Goal: Find specific page/section: Find specific page/section

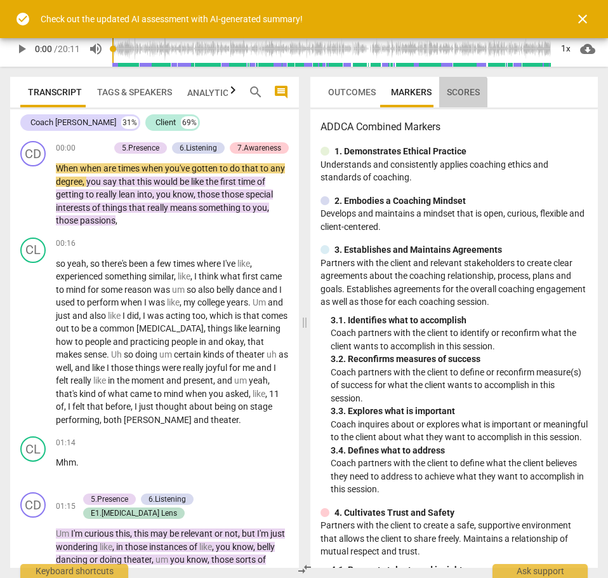
click at [450, 96] on span "Scores" at bounding box center [463, 92] width 33 height 10
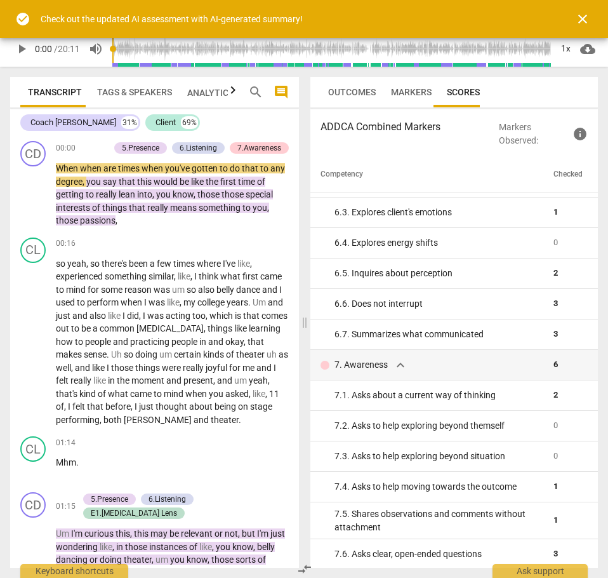
scroll to position [846, 0]
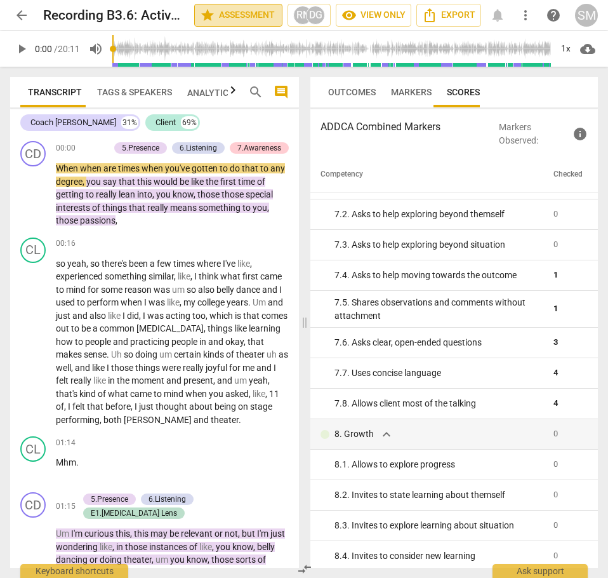
click at [264, 15] on span "star Assessment" at bounding box center [238, 15] width 77 height 15
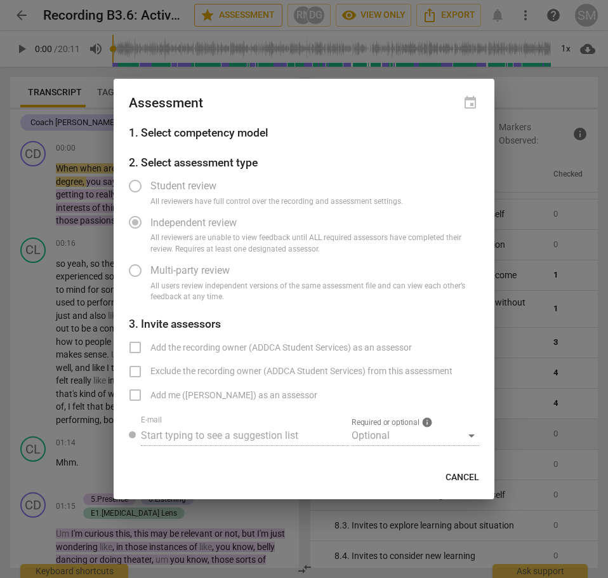
click at [264, 15] on div at bounding box center [304, 289] width 608 height 578
radio input "false"
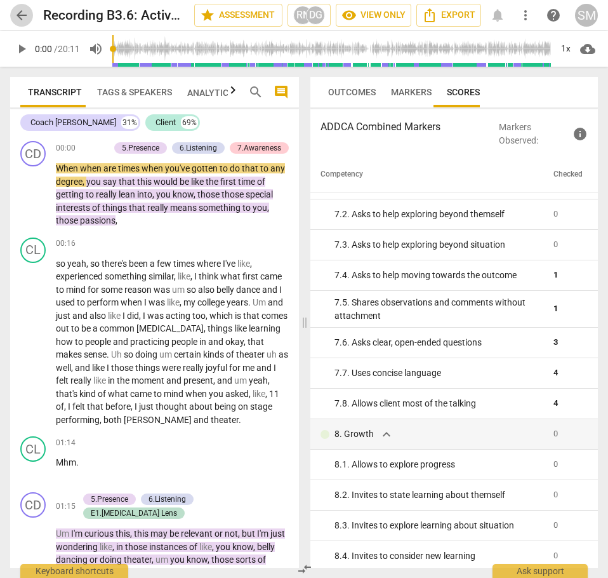
click at [23, 14] on span "arrow_back" at bounding box center [21, 15] width 15 height 15
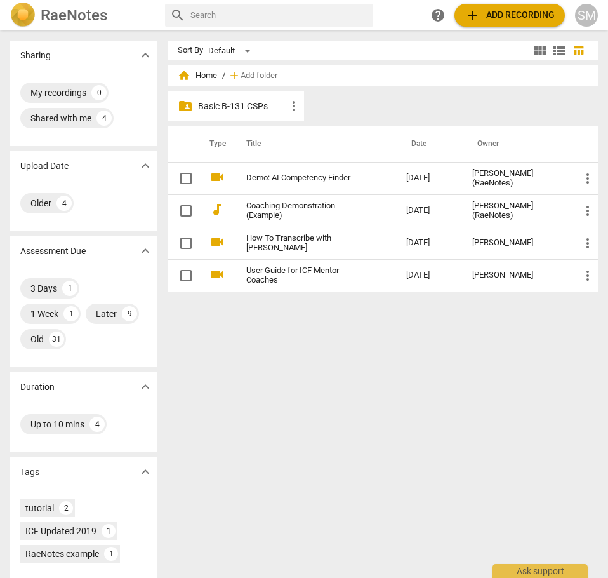
click at [237, 103] on p "Basic B-131 CSPs" at bounding box center [242, 106] width 88 height 13
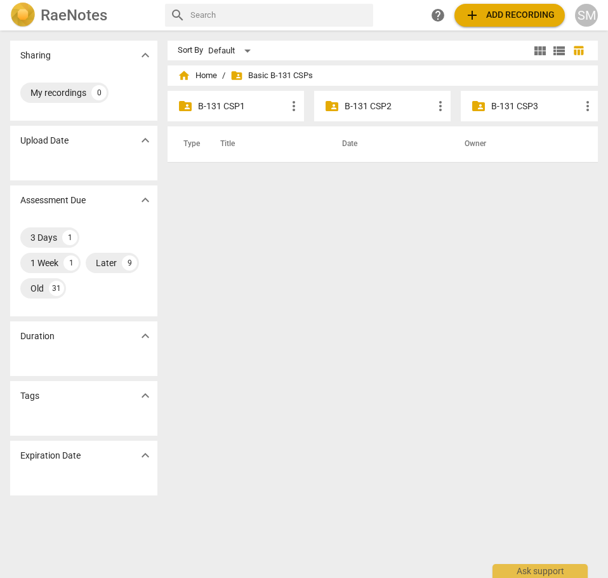
click at [345, 108] on p "B-131 CSP2" at bounding box center [389, 106] width 88 height 13
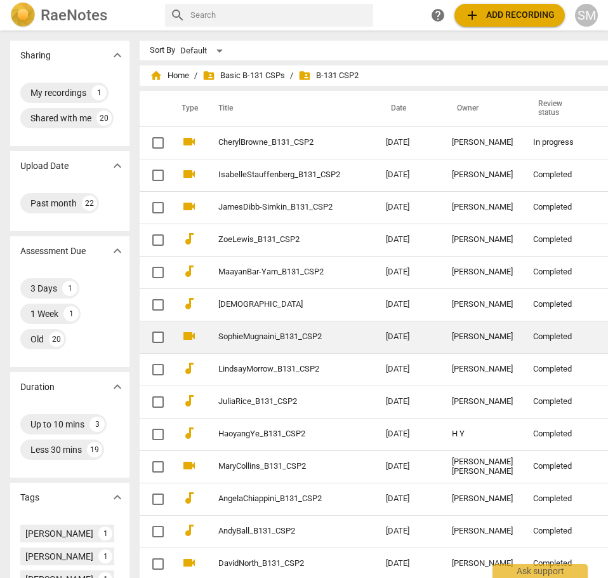
click at [243, 330] on td "SophieMugnaini_B131_CSP2" at bounding box center [289, 337] width 173 height 32
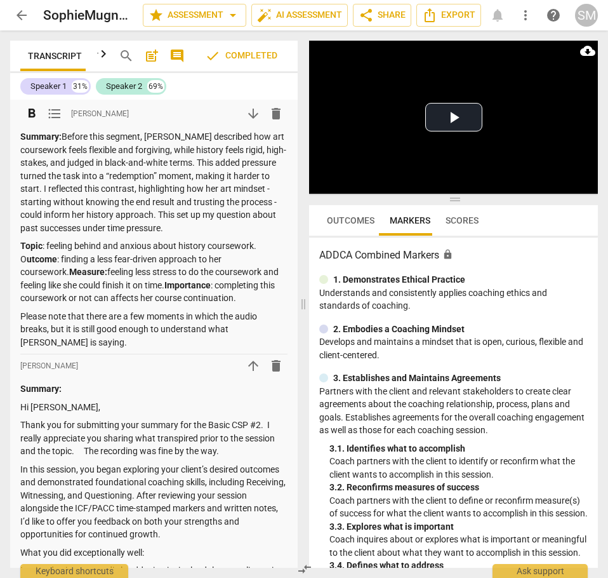
scroll to position [211, 0]
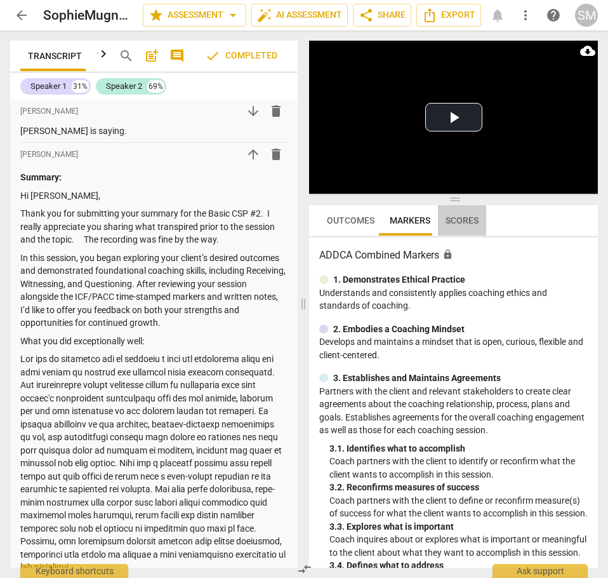
click at [453, 223] on span "Scores" at bounding box center [462, 220] width 33 height 10
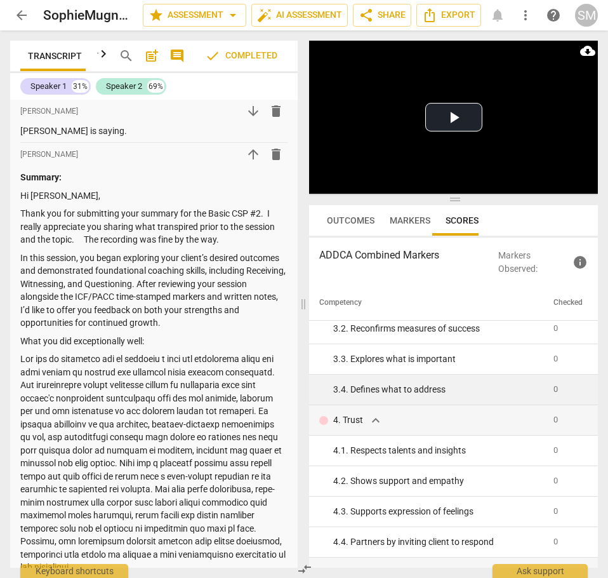
scroll to position [0, 0]
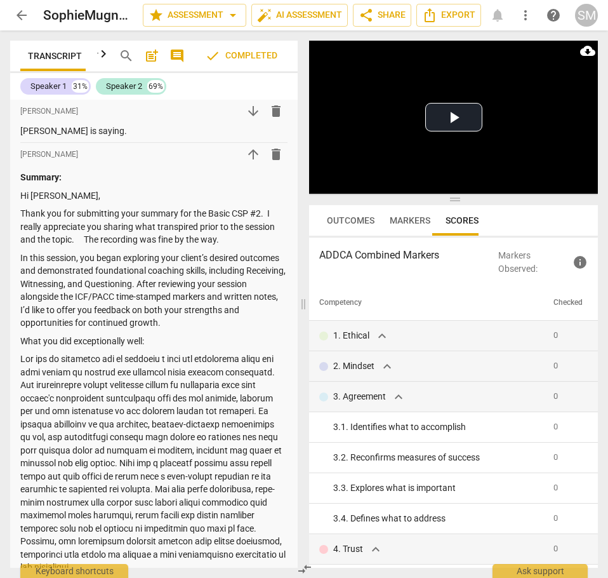
click at [335, 217] on span "Outcomes" at bounding box center [351, 220] width 48 height 10
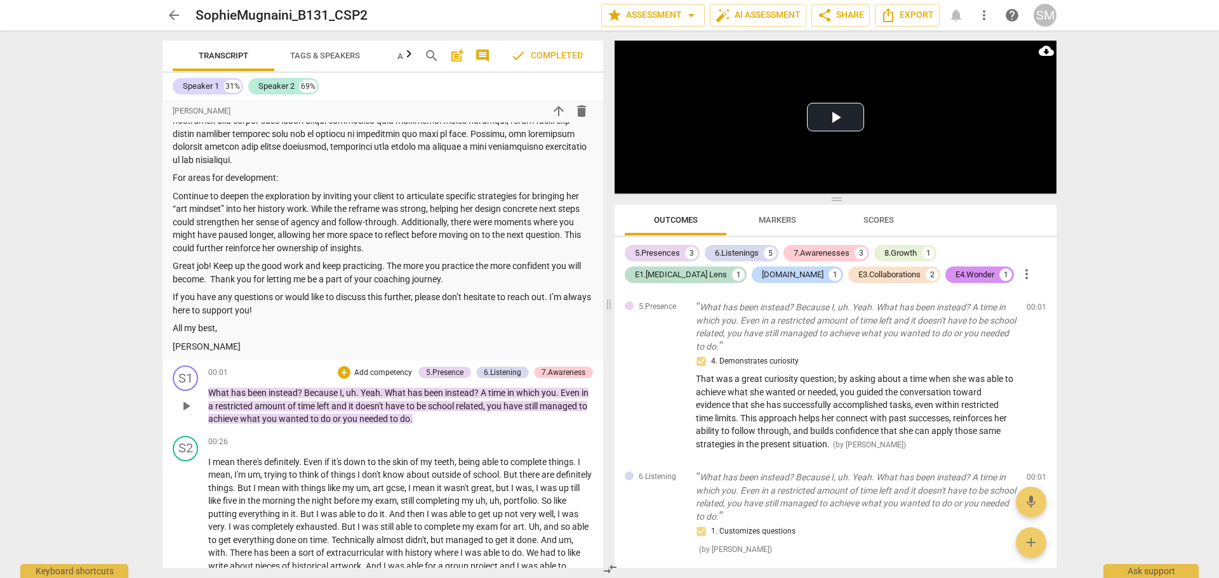
scroll to position [635, 0]
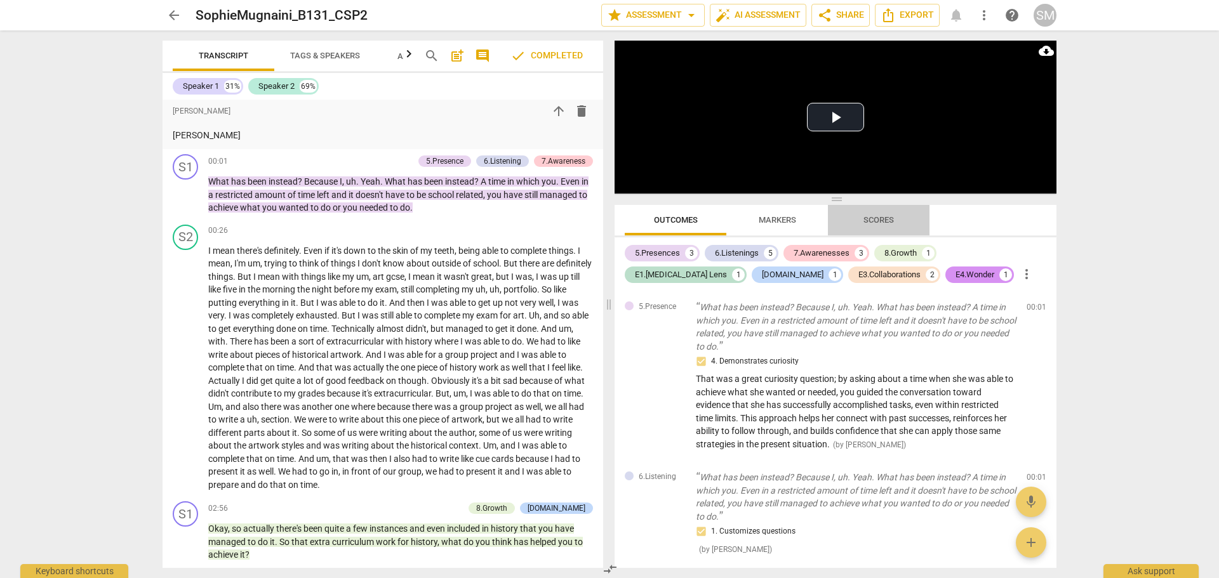
click at [608, 215] on span "Scores" at bounding box center [879, 220] width 30 height 10
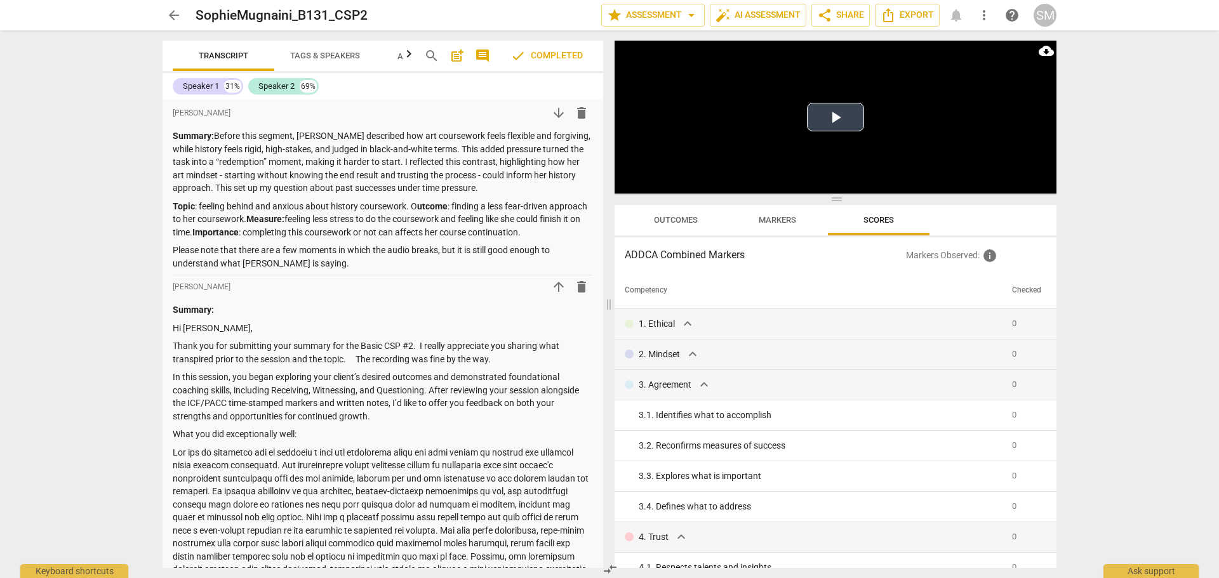
scroll to position [0, 0]
click at [608, 220] on span "Outcomes" at bounding box center [676, 220] width 44 height 10
